Goal: Transaction & Acquisition: Purchase product/service

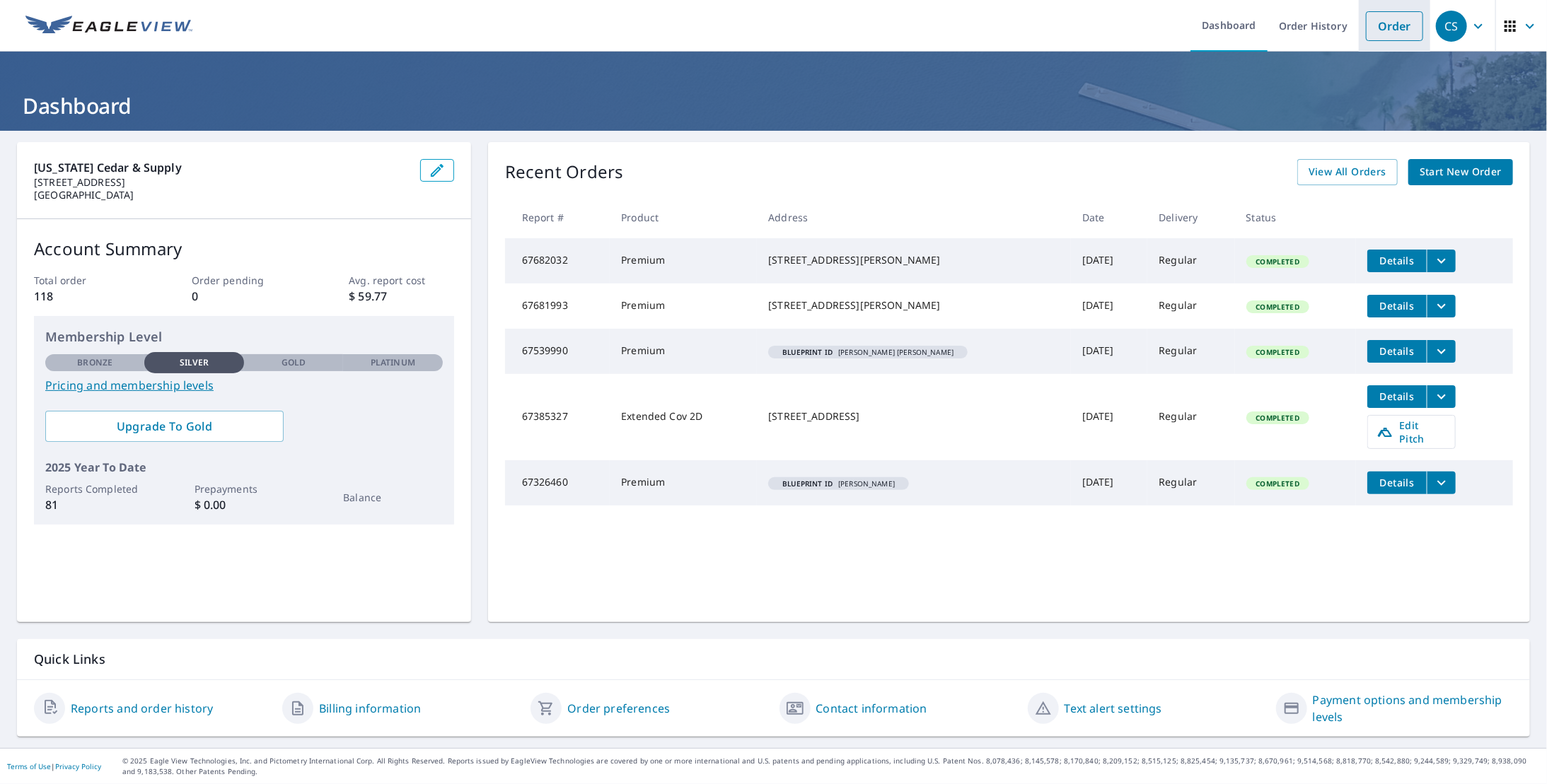
click at [1371, 37] on link "Order" at bounding box center [1395, 26] width 57 height 30
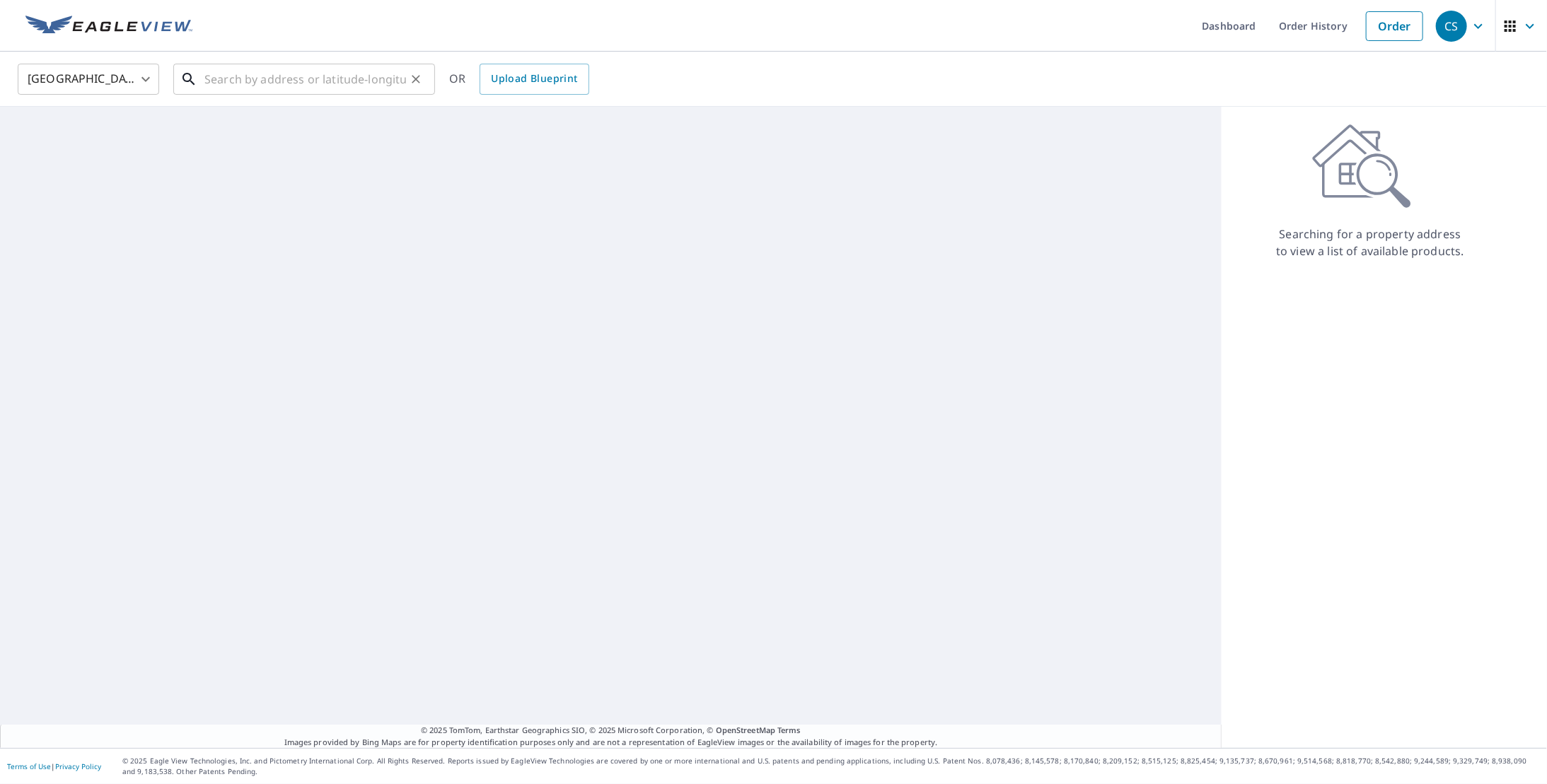
click at [351, 92] on input "text" at bounding box center [305, 78] width 202 height 39
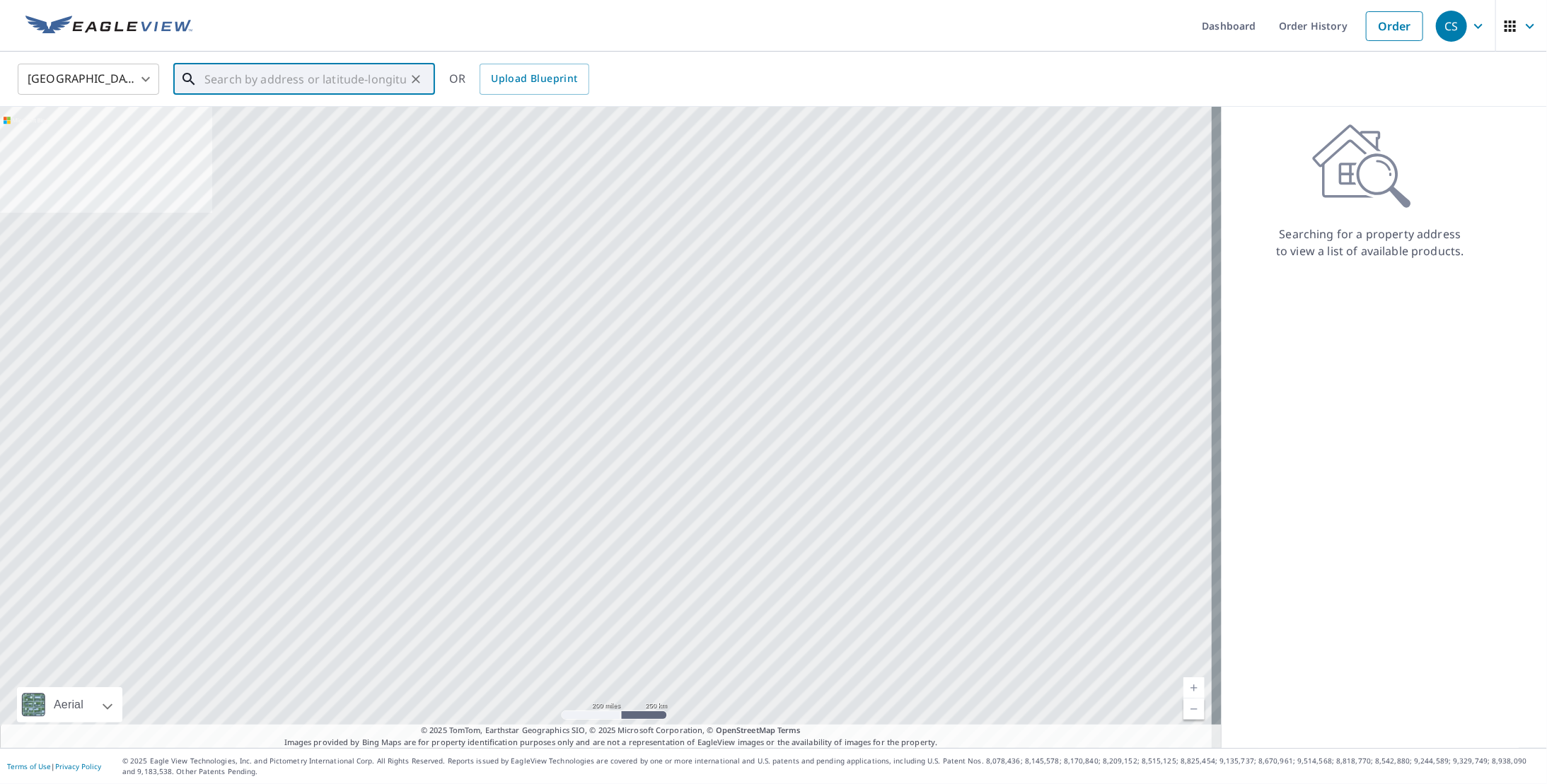
click at [356, 88] on input "text" at bounding box center [305, 78] width 202 height 39
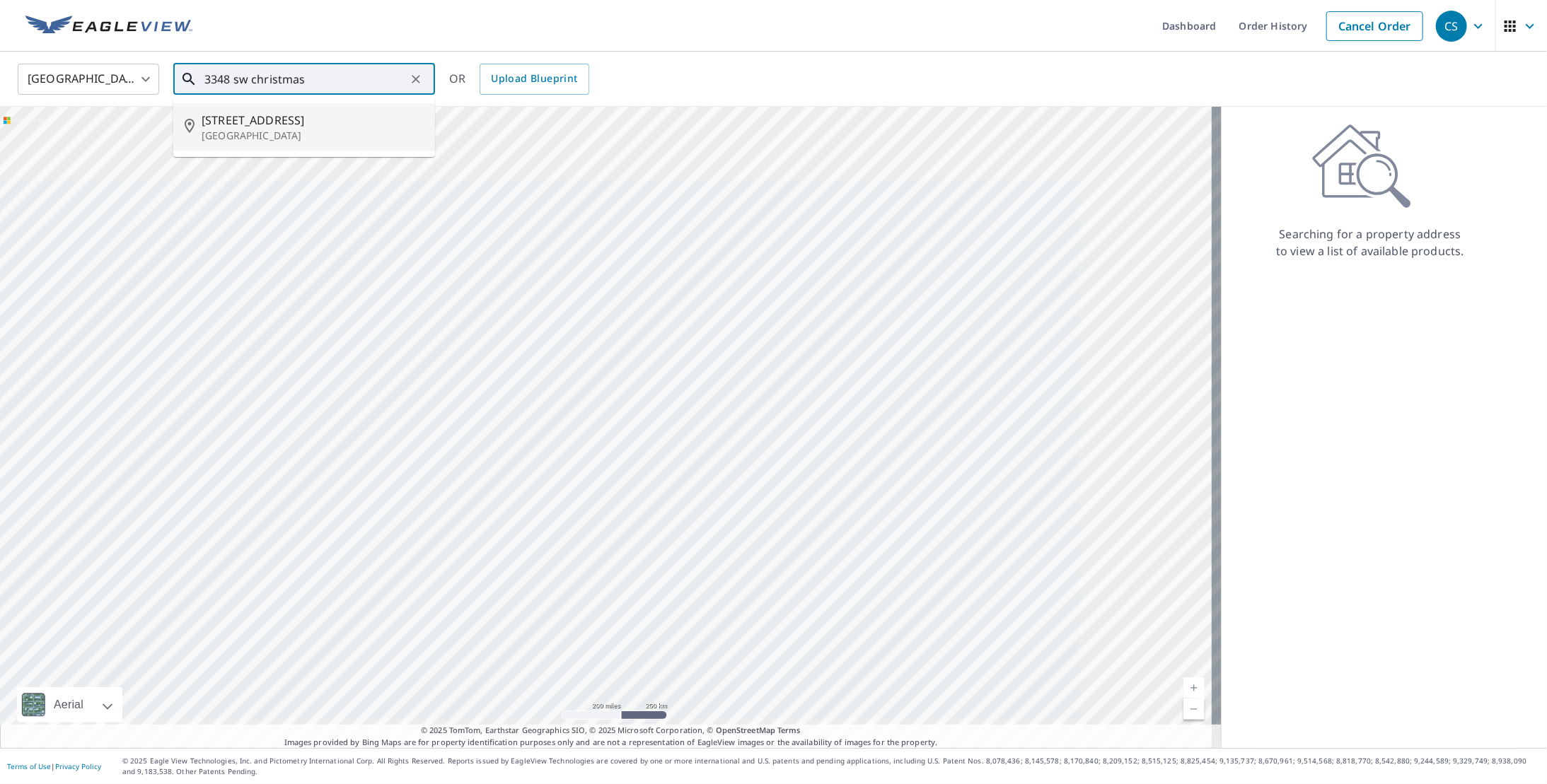
click at [338, 118] on li "[STREET_ADDRESS]" at bounding box center [304, 127] width 262 height 48
type input "[STREET_ADDRESS]"
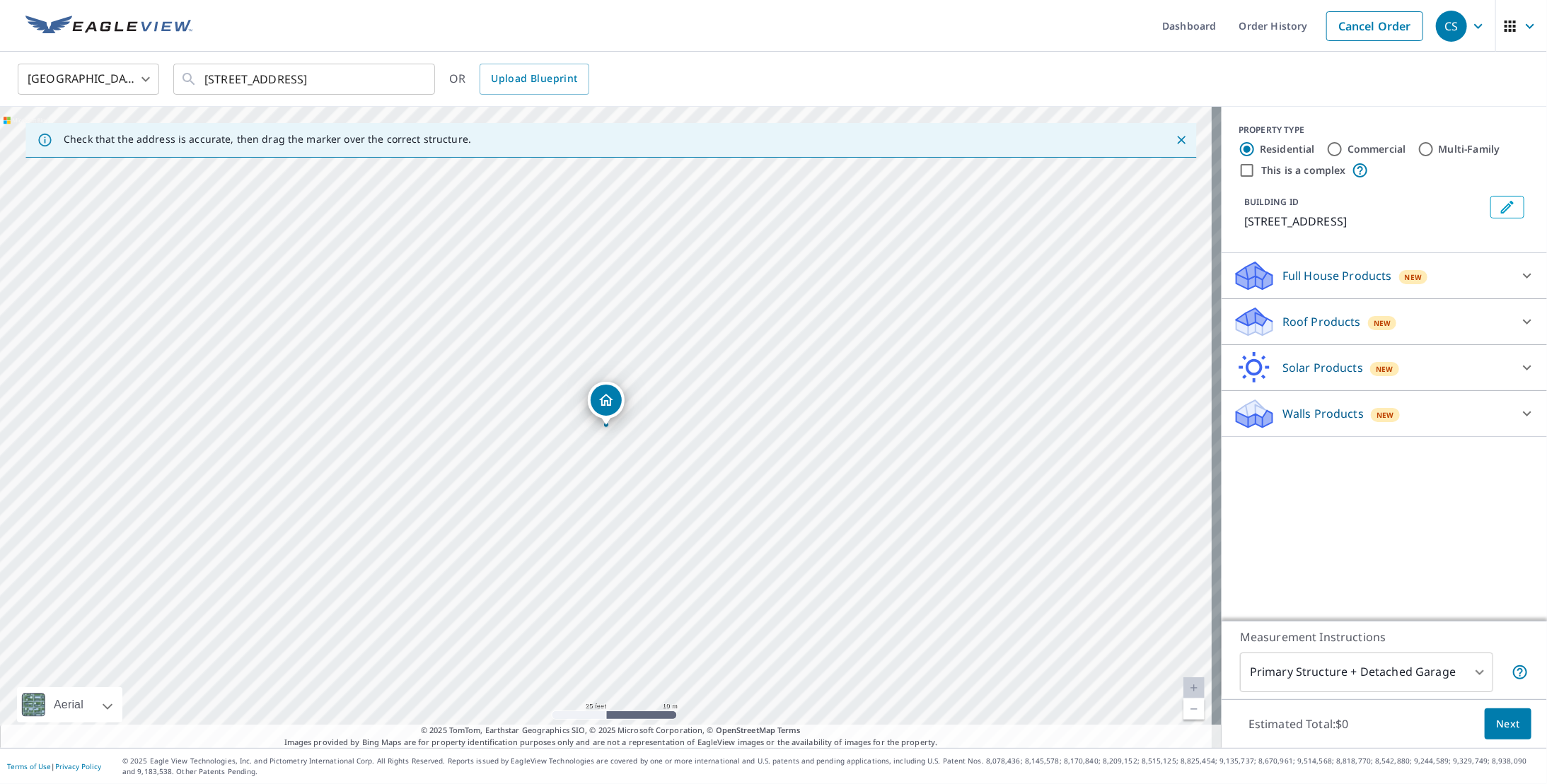
click at [1347, 285] on p "Full House Products" at bounding box center [1337, 276] width 110 height 17
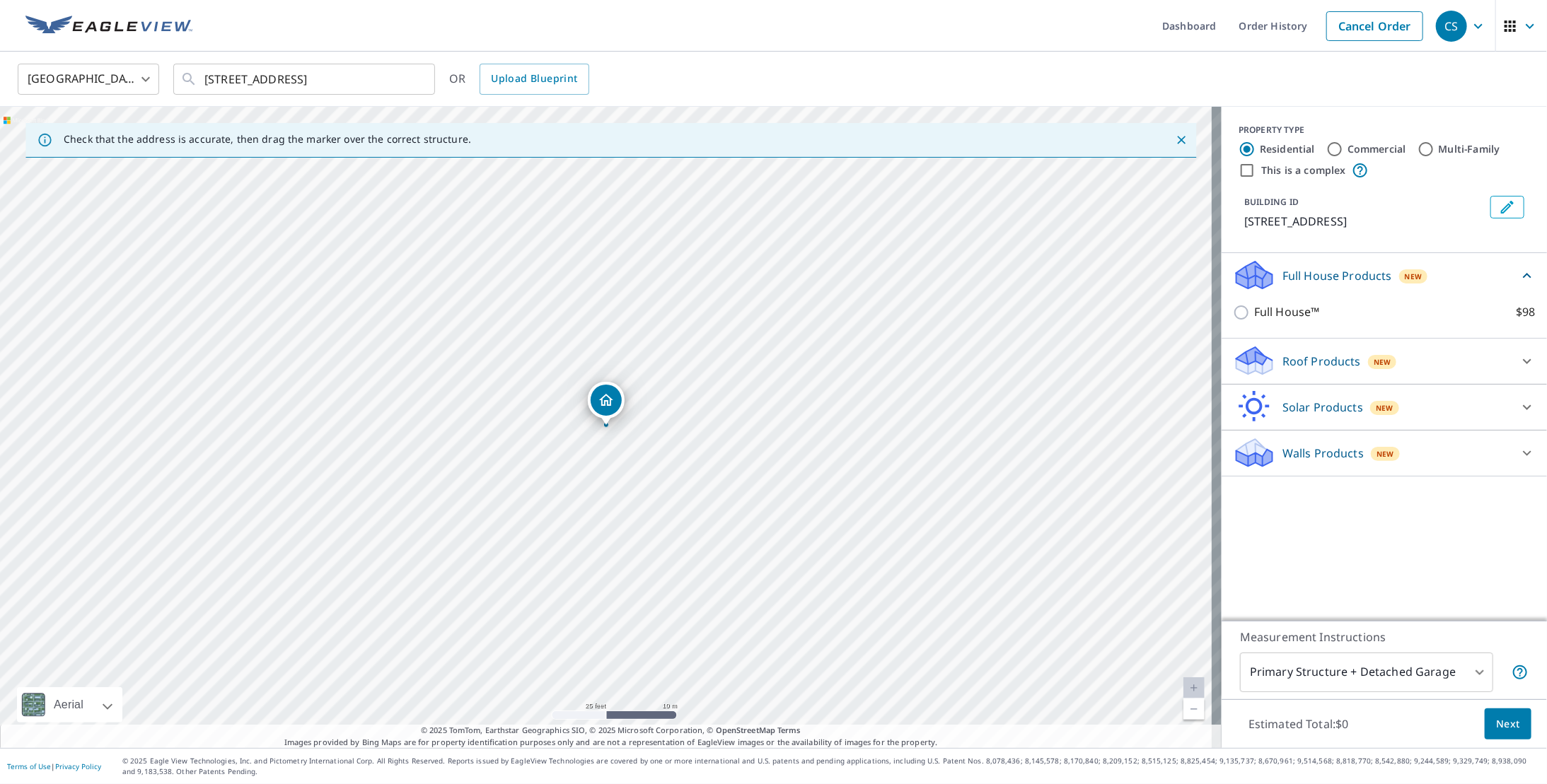
click at [1347, 292] on div "Full House Products New" at bounding box center [1375, 276] width 286 height 33
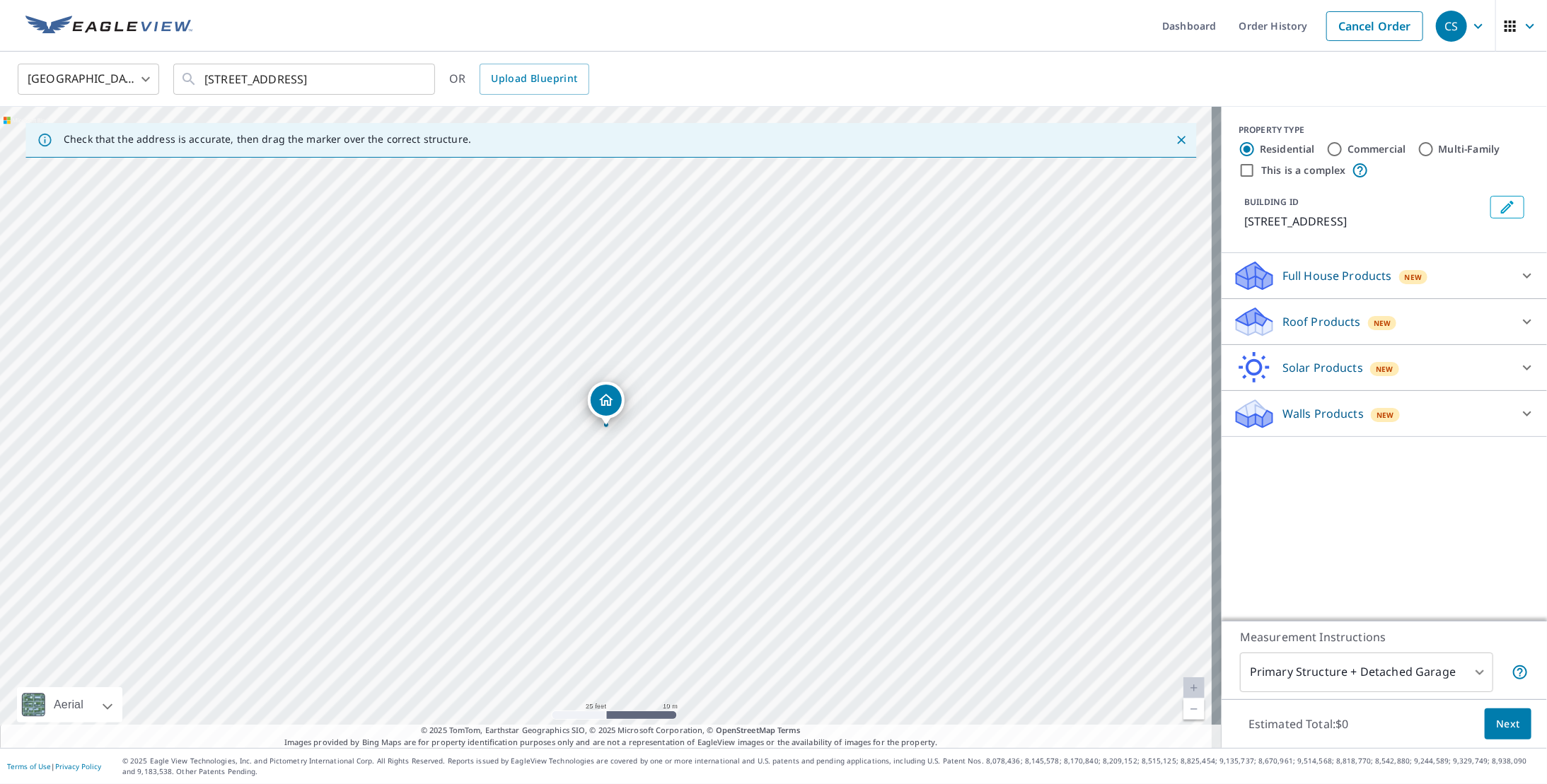
click at [1343, 330] on p "Roof Products" at bounding box center [1322, 321] width 78 height 17
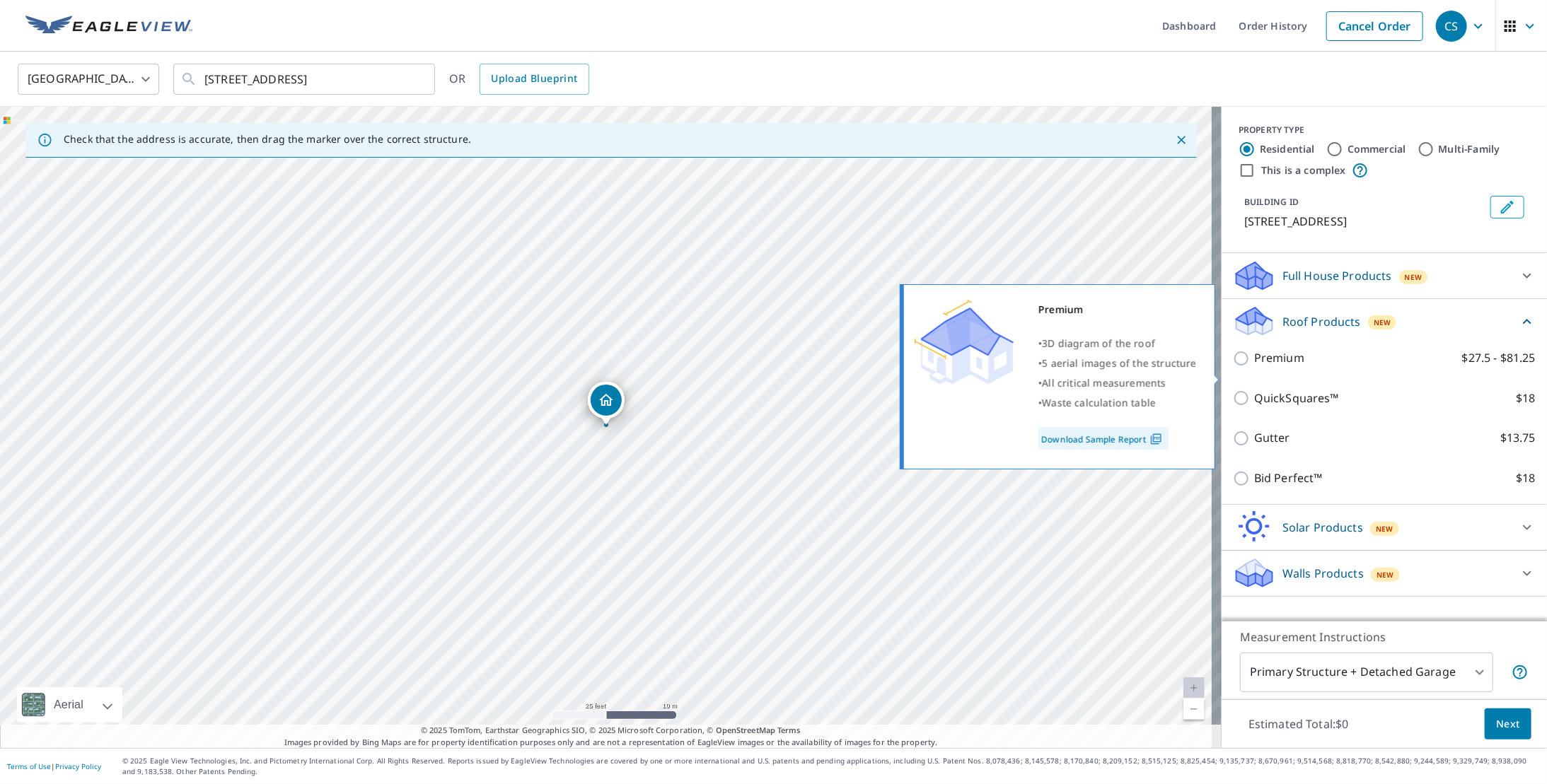
click at [1279, 367] on p "Premium" at bounding box center [1279, 358] width 50 height 17
click at [1254, 367] on input "Premium $27.5 - $81.25" at bounding box center [1243, 359] width 21 height 17
checkbox input "true"
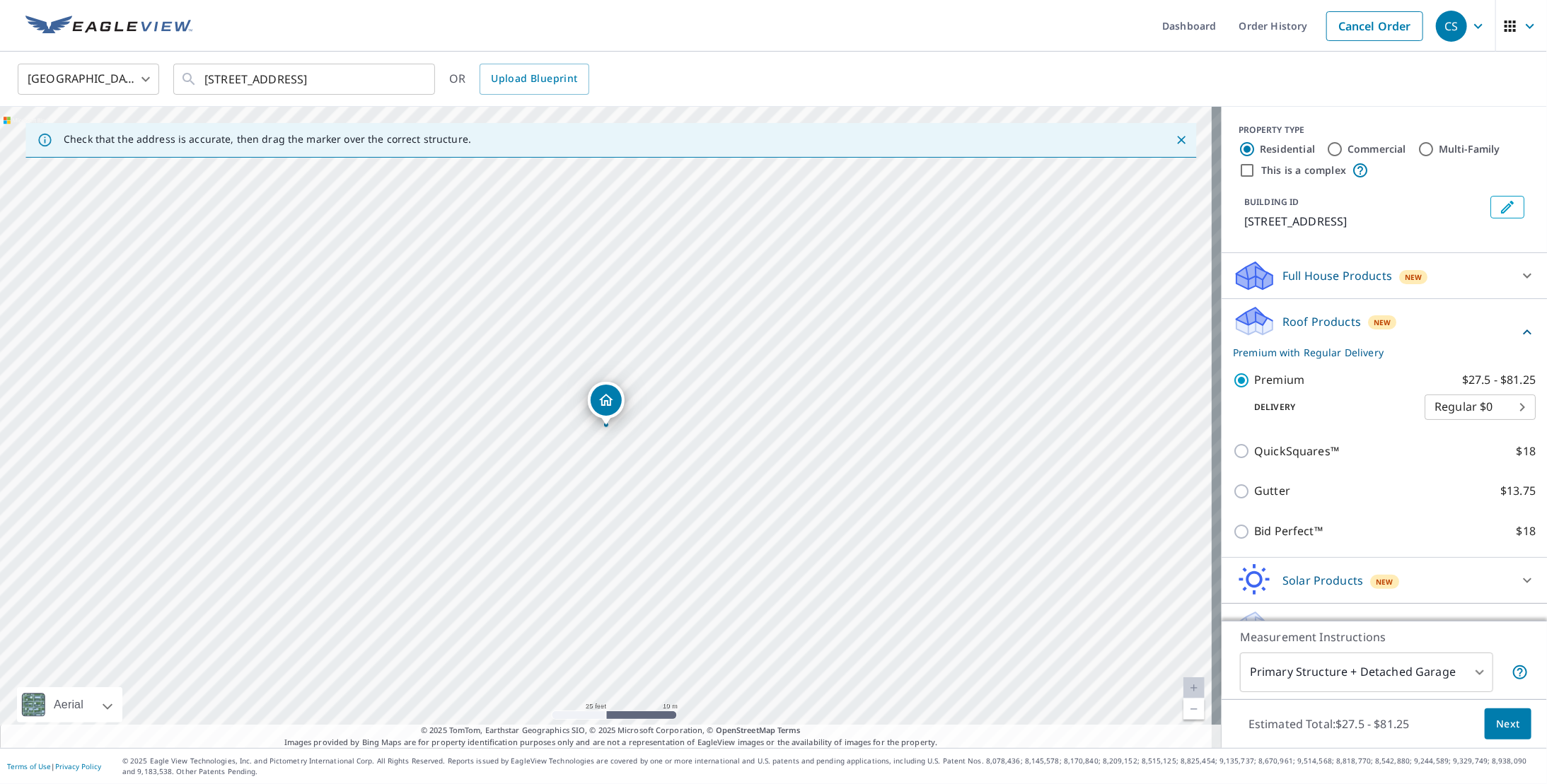
click at [1496, 726] on span "Next" at bounding box center [1508, 724] width 24 height 17
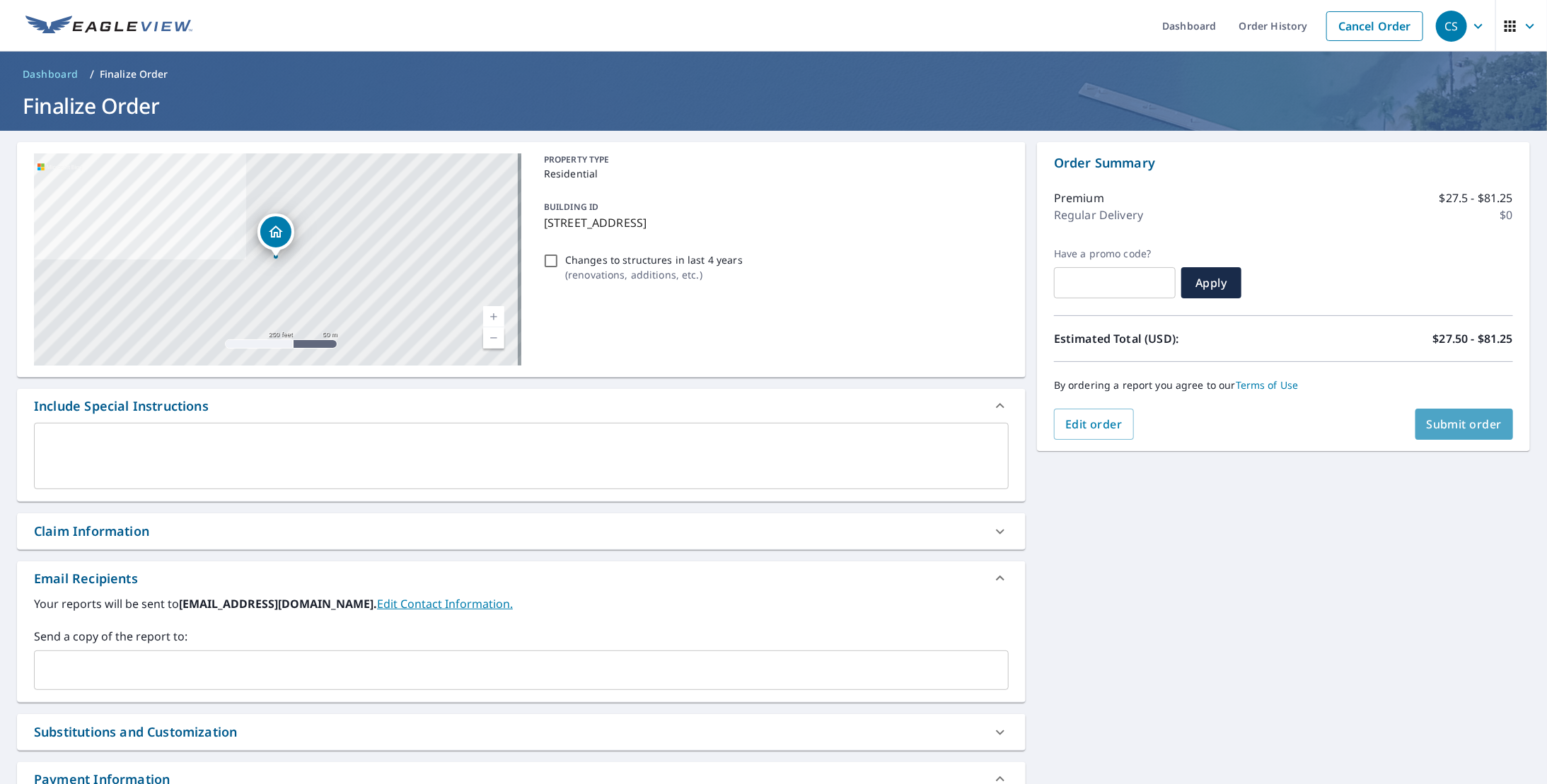
click at [1475, 417] on span "Submit order" at bounding box center [1464, 423] width 76 height 16
